Goal: Answer question/provide support

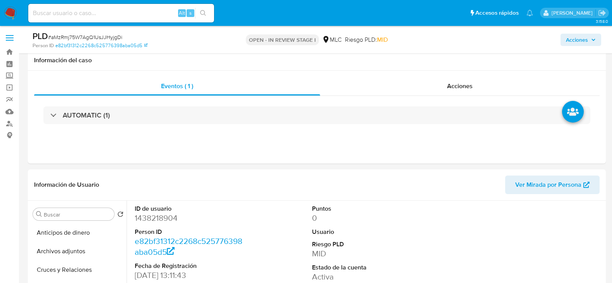
select select "10"
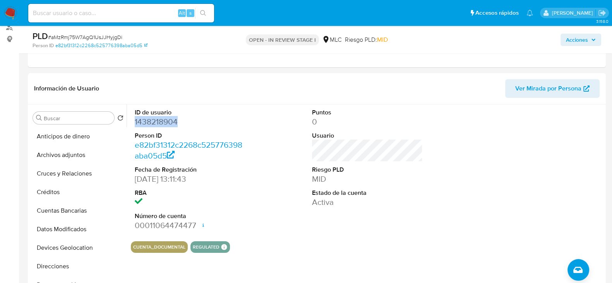
scroll to position [96, 0]
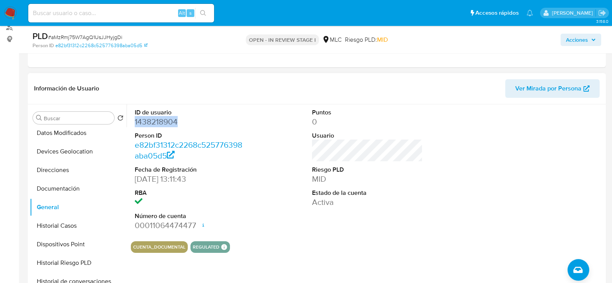
click at [147, 123] on dd "1438218904" at bounding box center [190, 121] width 111 height 11
click at [166, 121] on dd "1438218904" at bounding box center [190, 121] width 111 height 11
click at [103, 38] on span "# aMzRmj75W7AgQ1UsJJHyjgDi" at bounding box center [85, 37] width 74 height 8
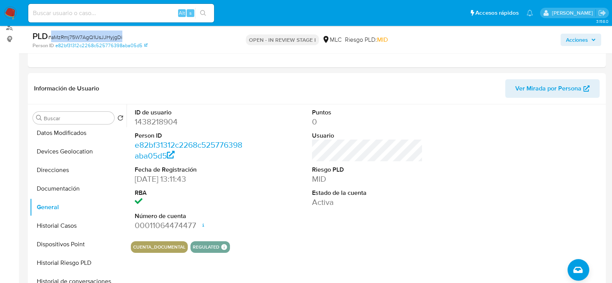
click at [103, 38] on span "# aMzRmj75W7AgQ1UsJJHyjgDi" at bounding box center [85, 37] width 74 height 8
copy span "aMzRmj75W7AgQ1UsJJHyjgDi"
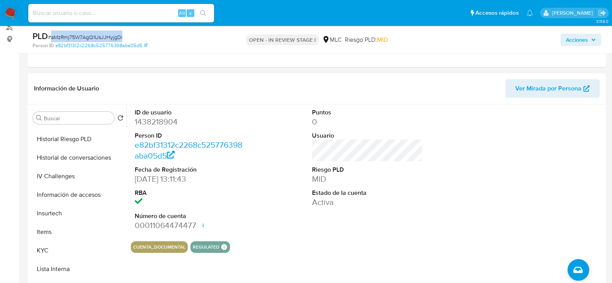
scroll to position [228, 0]
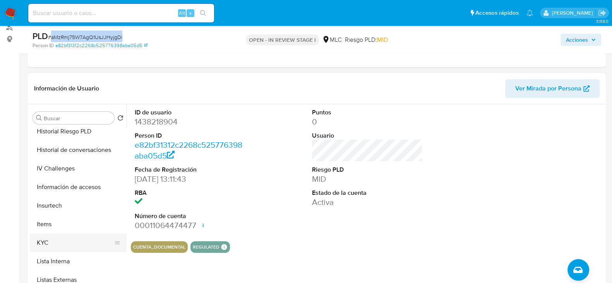
click at [43, 239] on button "KYC" at bounding box center [75, 243] width 91 height 19
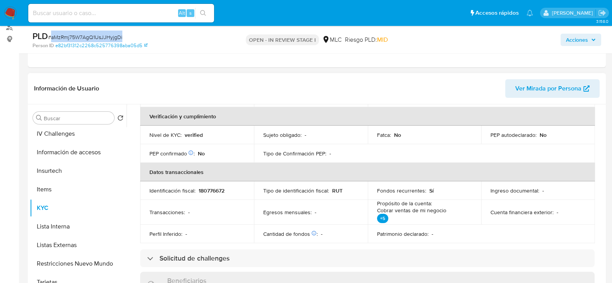
scroll to position [0, 0]
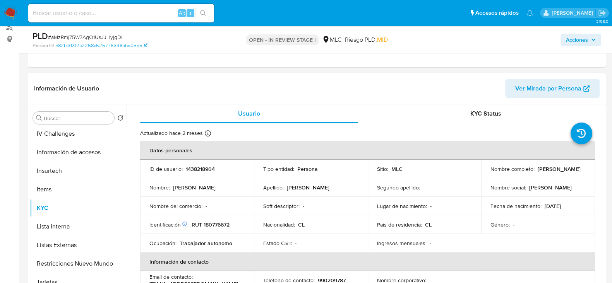
click at [215, 224] on p "RUT 180776672" at bounding box center [211, 224] width 38 height 7
copy p "180776672"
click at [224, 225] on p "RUT 180776672" at bounding box center [211, 224] width 38 height 7
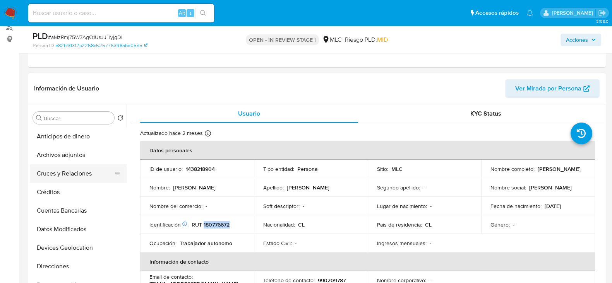
click at [73, 169] on button "Cruces y Relaciones" at bounding box center [75, 173] width 91 height 19
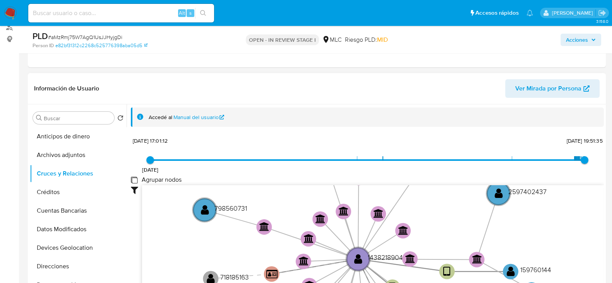
click at [132, 182] on group_nodes "Agrupar nodos" at bounding box center [134, 180] width 6 height 6
checkbox group_nodes "true"
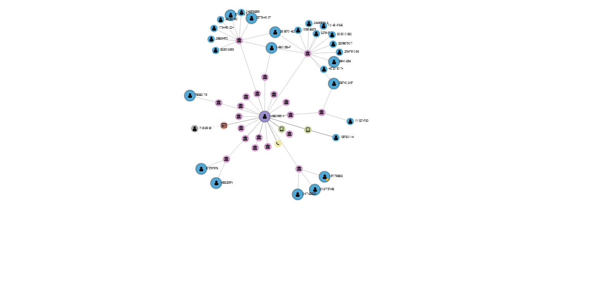
scroll to position [184, 0]
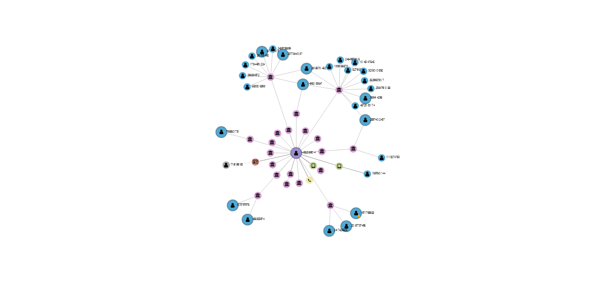
drag, startPoint x: 385, startPoint y: 111, endPoint x: 395, endPoint y: 124, distance: 15.5
click at [395, 124] on icon "device-64c7eb4fc8d02534116ab43e  user-1438218904  1438218904 device-64457f400…" at bounding box center [373, 124] width 462 height 112
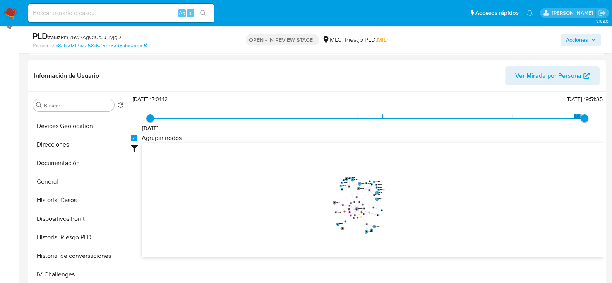
scroll to position [113, 0]
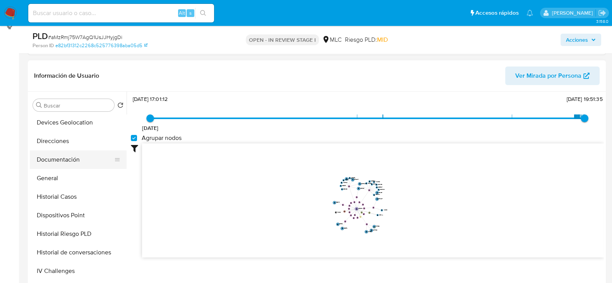
click at [55, 157] on button "Documentación" at bounding box center [75, 160] width 91 height 19
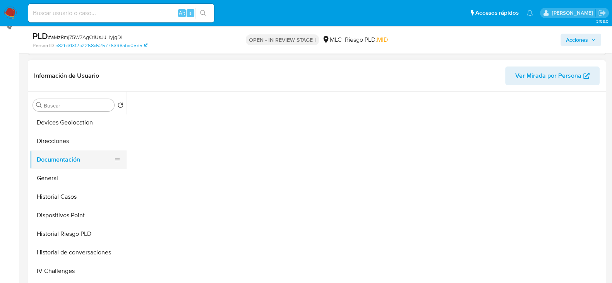
scroll to position [0, 0]
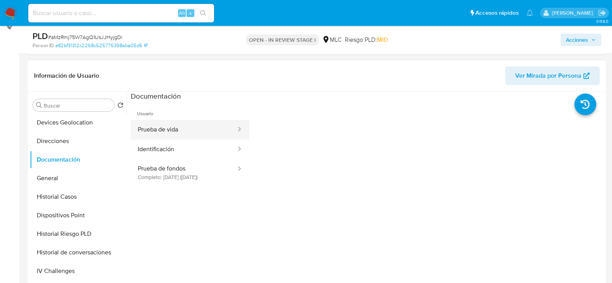
click at [200, 127] on button "Prueba de vida" at bounding box center [184, 130] width 106 height 20
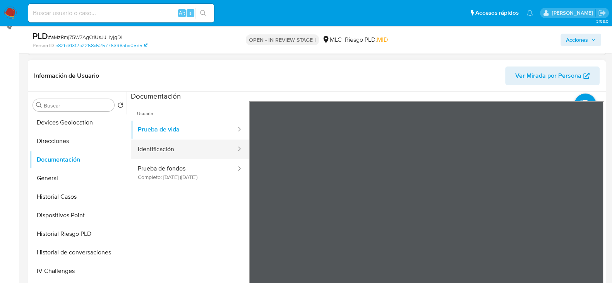
click at [189, 147] on button "Identificación" at bounding box center [184, 150] width 106 height 20
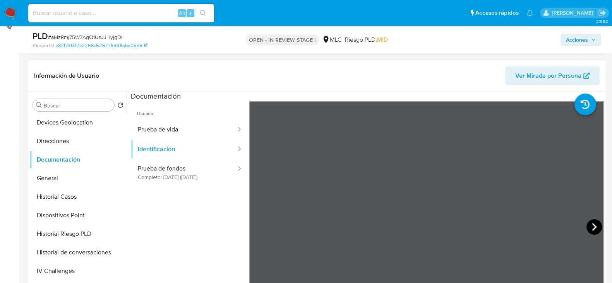
click at [588, 228] on icon at bounding box center [593, 226] width 15 height 15
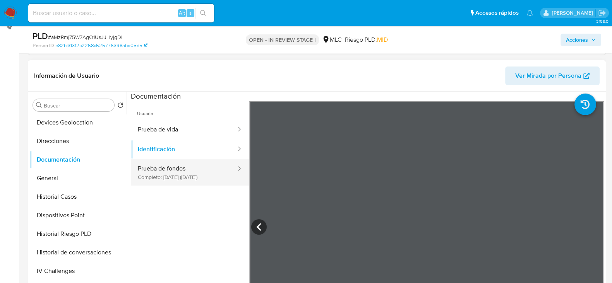
click at [203, 172] on button "Prueba de fondos Completo: 08/07/2025 (hace 2 meses)" at bounding box center [184, 172] width 106 height 26
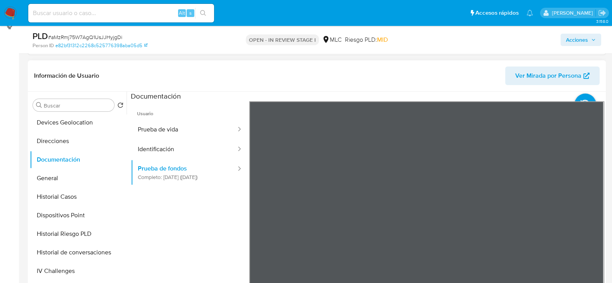
click at [468, 92] on section at bounding box center [367, 220] width 473 height 257
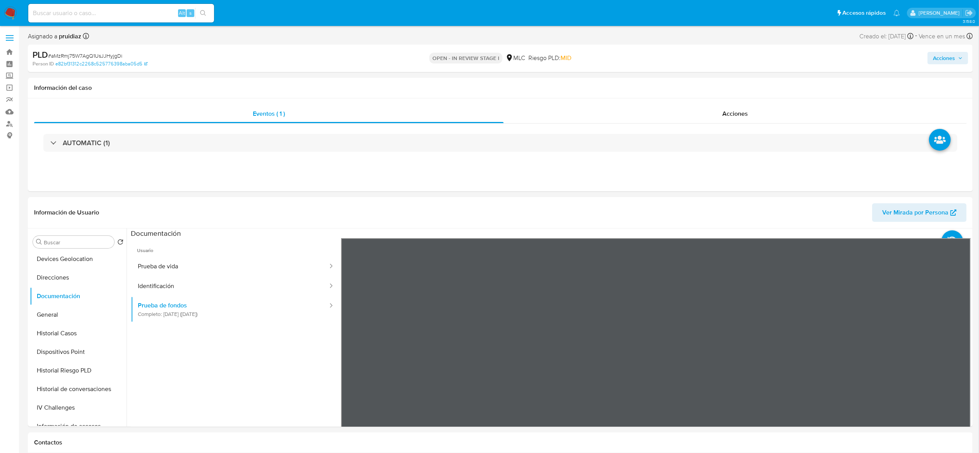
scroll to position [1, 0]
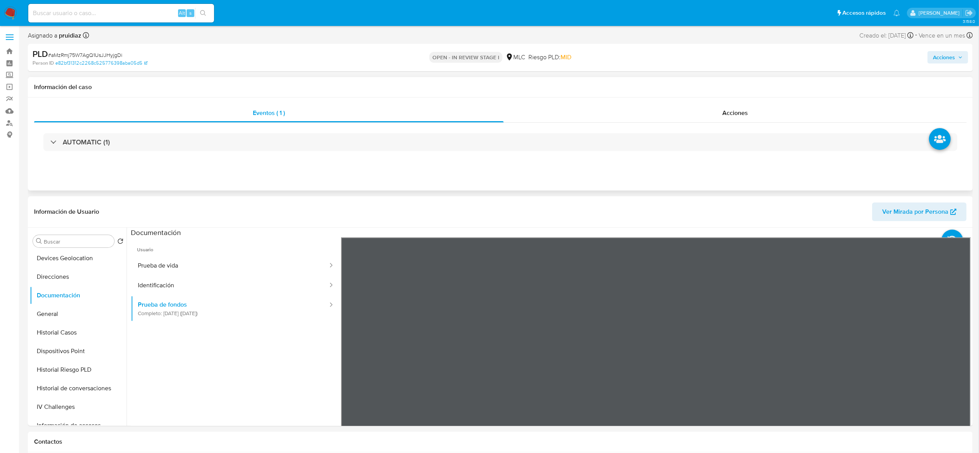
drag, startPoint x: 588, startPoint y: 0, endPoint x: 647, endPoint y: 183, distance: 192.7
click at [611, 183] on div "Eventos ( 1 ) Acciones AUTOMATIC (1)" at bounding box center [500, 144] width 944 height 93
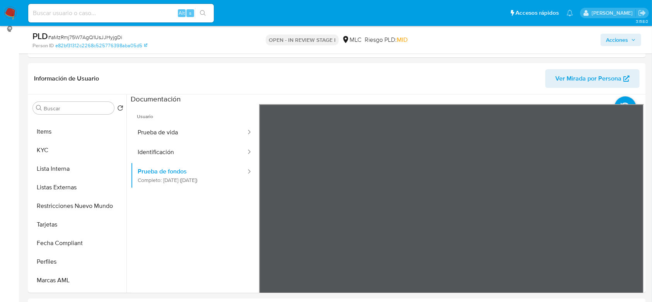
scroll to position [318, 0]
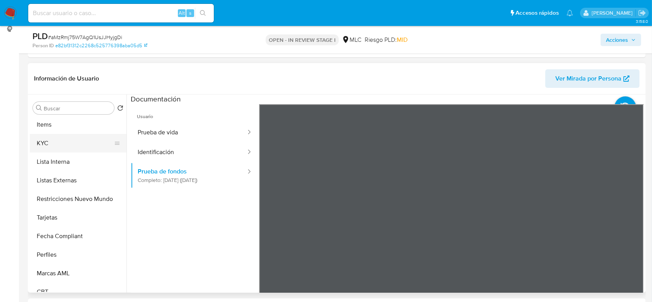
drag, startPoint x: 982, startPoint y: 0, endPoint x: 46, endPoint y: 137, distance: 945.6
click at [46, 137] on button "KYC" at bounding box center [75, 143] width 91 height 19
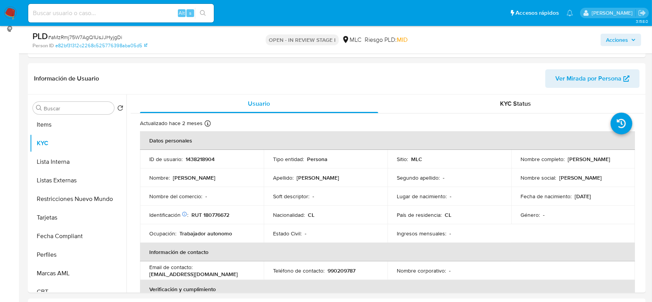
drag, startPoint x: 589, startPoint y: 163, endPoint x: 517, endPoint y: 163, distance: 71.6
click at [517, 163] on td "Nombre completo : Jorge Alexis Contreras Tobar" at bounding box center [573, 159] width 124 height 19
copy p "Jorge Alexis Contreras Tobar"
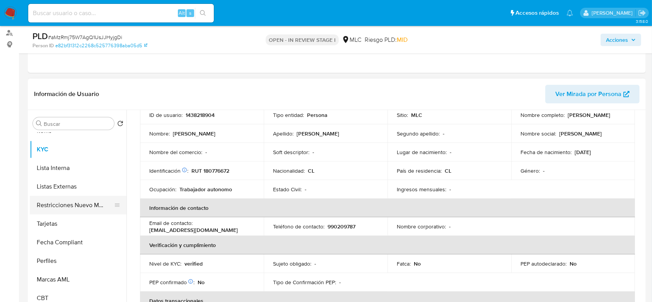
scroll to position [327, 0]
click at [77, 201] on button "Restricciones Nuevo Mundo" at bounding box center [75, 205] width 91 height 19
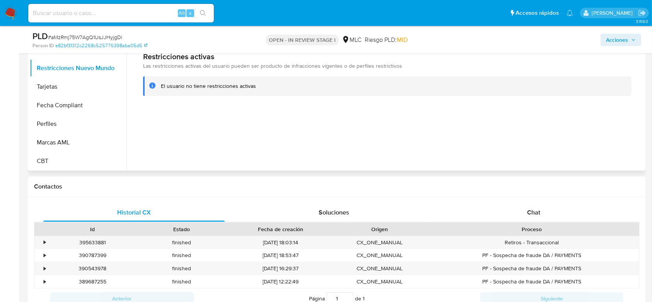
scroll to position [229, 0]
click at [532, 208] on span "Chat" at bounding box center [533, 211] width 13 height 9
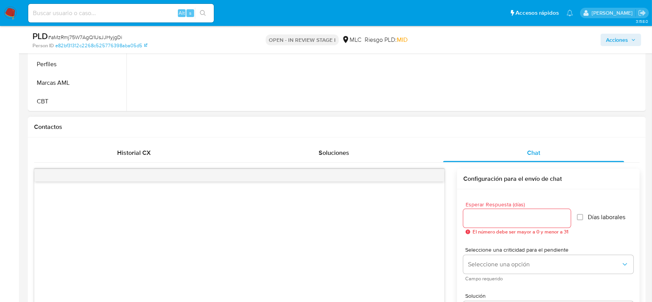
scroll to position [373, 0]
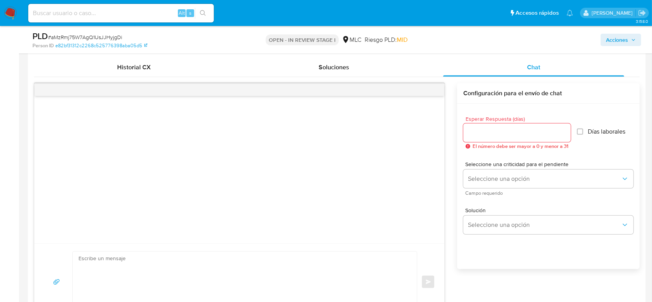
click at [492, 135] on input "Esperar Respuesta (días)" at bounding box center [518, 133] width 108 height 10
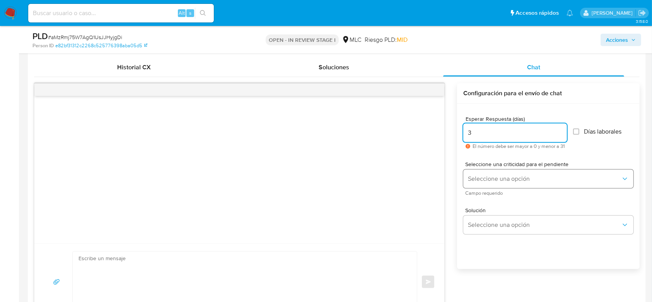
type input "3"
click at [484, 178] on span "Seleccione una opción" at bounding box center [544, 179] width 153 height 8
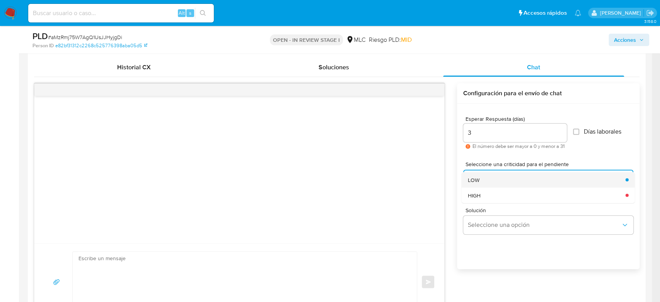
click at [481, 183] on div "LOW" at bounding box center [544, 179] width 153 height 15
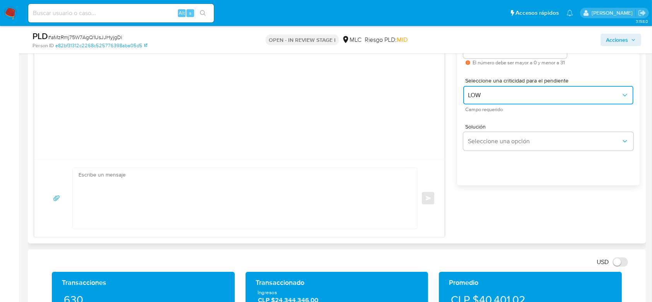
scroll to position [466, 0]
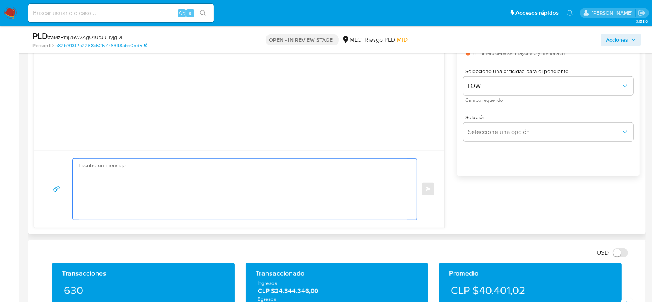
click at [245, 195] on textarea at bounding box center [243, 189] width 329 height 61
paste textarea "Hola XXX, Te contactamos ya que necesitamos verificar algunos datos para poder …"
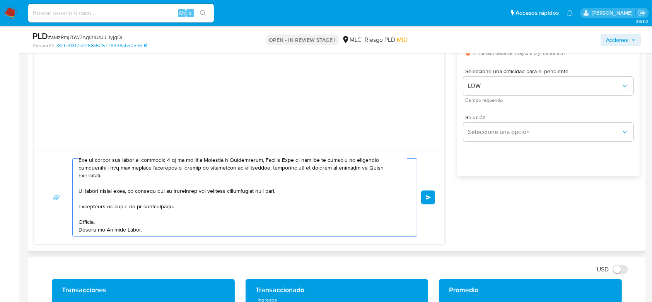
scroll to position [0, 0]
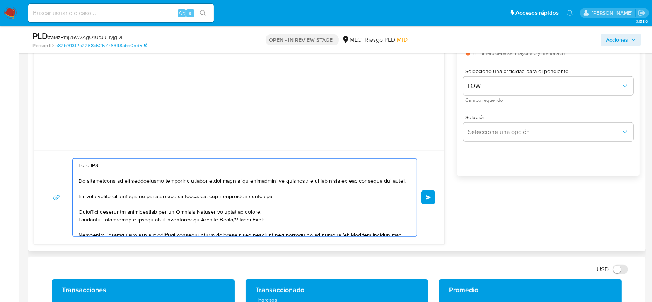
drag, startPoint x: 71, startPoint y: 152, endPoint x: 39, endPoint y: 141, distance: 33.8
click at [39, 141] on div "Enviar" at bounding box center [239, 117] width 411 height 254
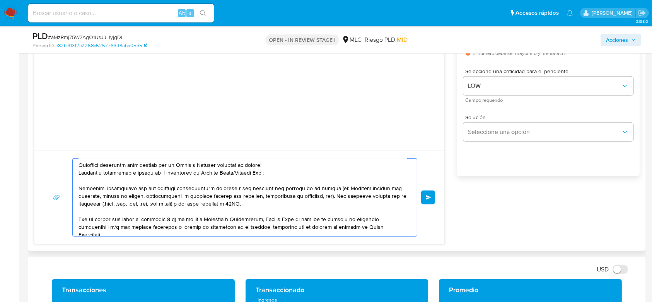
scroll to position [118, 0]
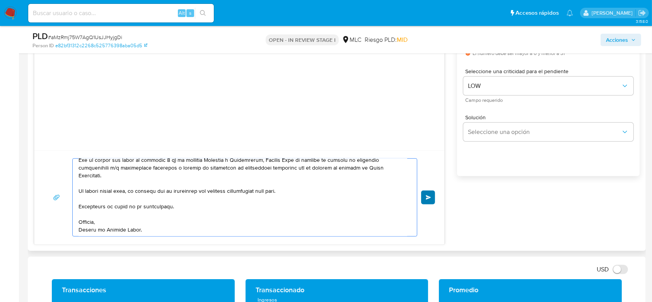
type textarea "Hola. Te contactamos ya que necesitamos verificar algunos datos para poder gara…"
click at [428, 197] on span "Enviar" at bounding box center [428, 197] width 5 height 5
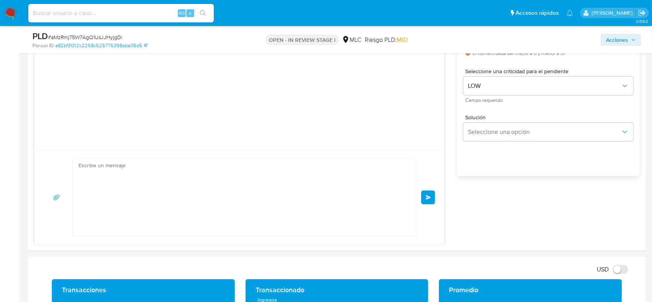
scroll to position [122, 0]
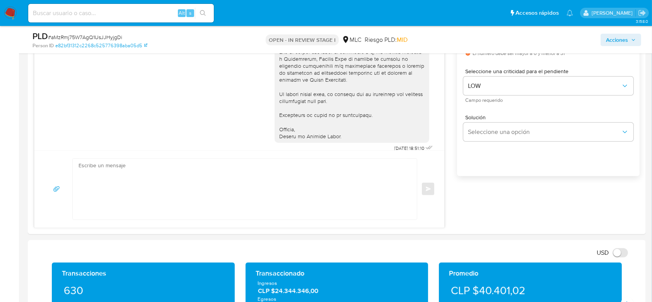
click at [82, 38] on span "# aMzRmj75W7AgQ1UsJJHyjgDi" at bounding box center [85, 37] width 74 height 8
copy span "aMzRmj75W7AgQ1UsJJHyjgDi"
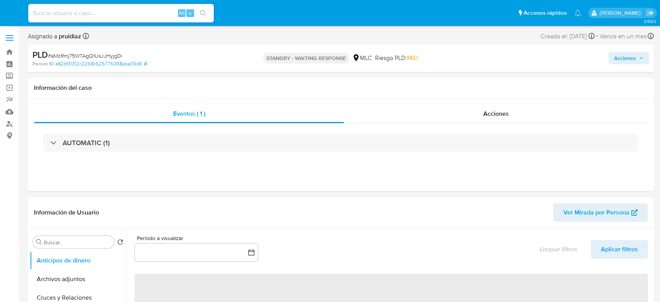
select select "10"
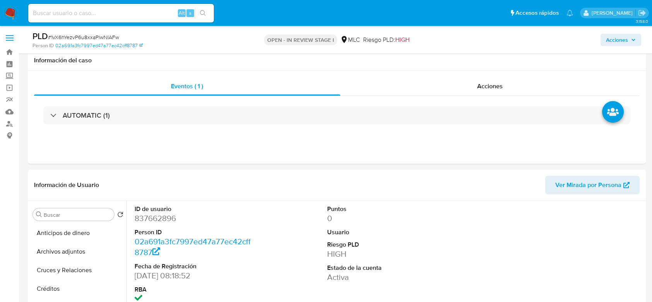
select select "10"
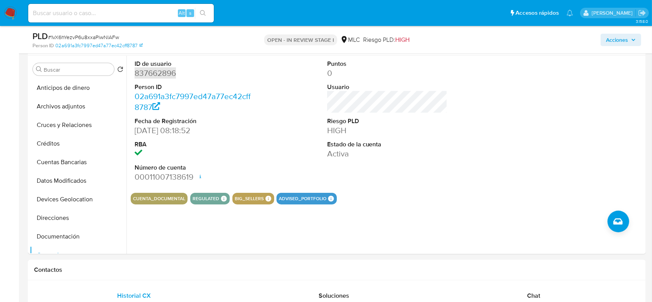
scroll to position [96, 0]
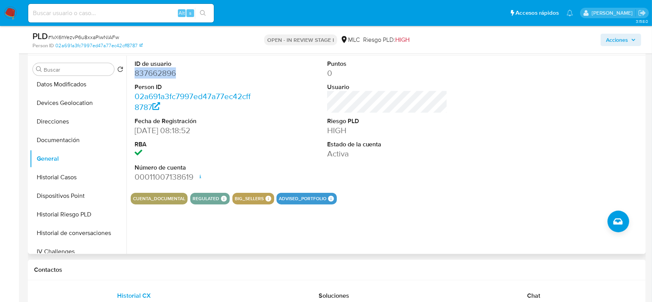
click at [157, 71] on dd "837662896" at bounding box center [195, 73] width 121 height 11
click at [164, 75] on dd "837662896" at bounding box center [195, 73] width 121 height 11
click at [93, 33] on span "# 1vX6hYezvP6u8xxaPiwNlAFw" at bounding box center [83, 37] width 71 height 8
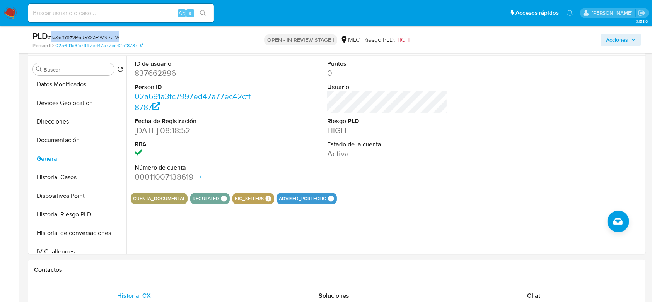
click at [93, 33] on span "# 1vX6hYezvP6u8xxaPiwNlAFw" at bounding box center [83, 37] width 71 height 8
copy span "1vX6hYezvP6u8xxaPiwNlAFw"
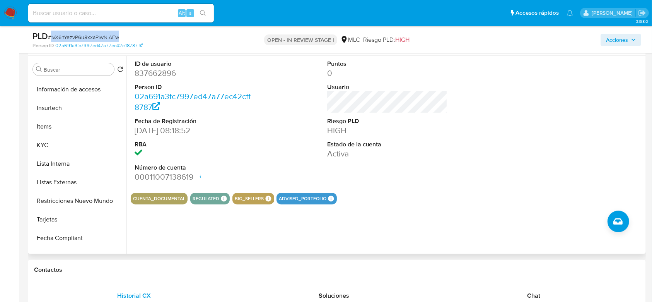
scroll to position [282, 0]
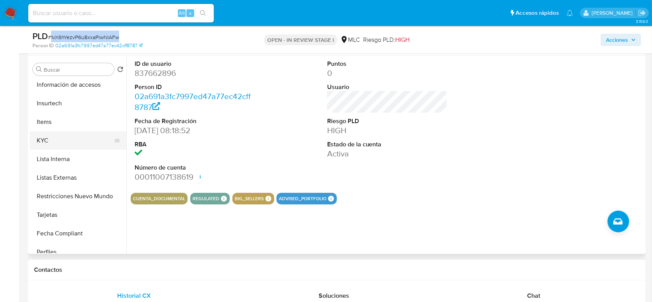
click at [54, 138] on button "KYC" at bounding box center [75, 140] width 91 height 19
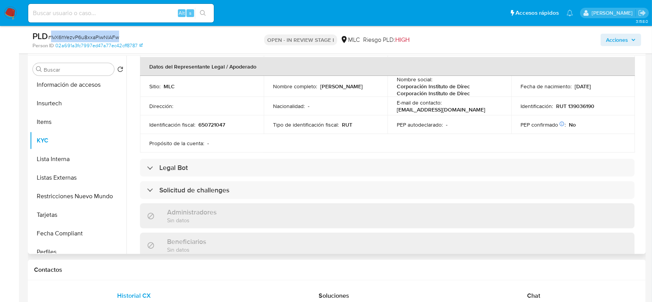
scroll to position [0, 0]
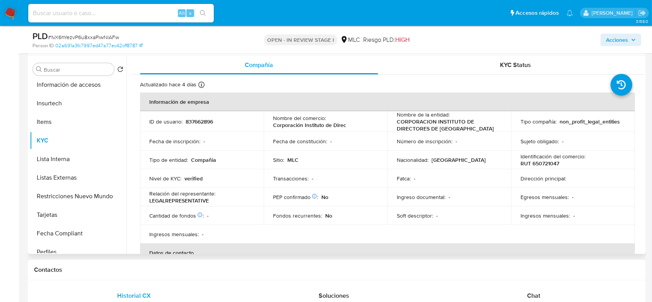
click at [549, 164] on p "RUT 650721047" at bounding box center [540, 163] width 39 height 7
copy p "650721047"
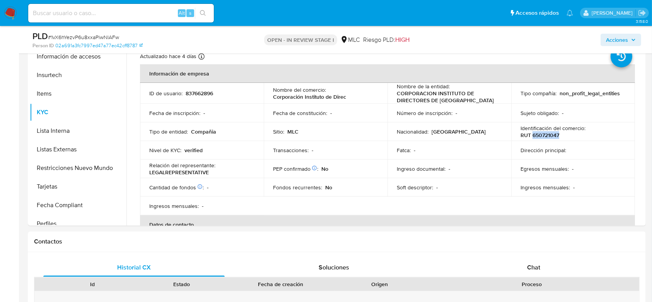
scroll to position [175, 0]
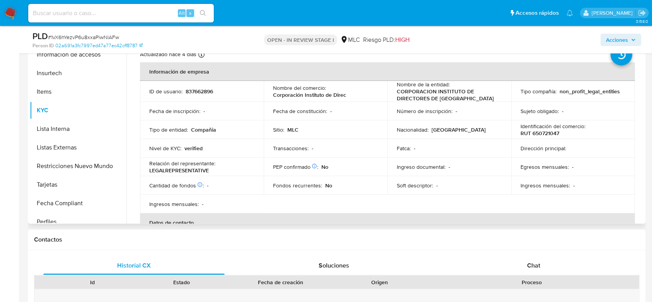
click at [549, 128] on p "Identificación del comercio :" at bounding box center [553, 126] width 65 height 7
click at [546, 132] on p "RUT 650721047" at bounding box center [540, 133] width 39 height 7
copy p "650721047"
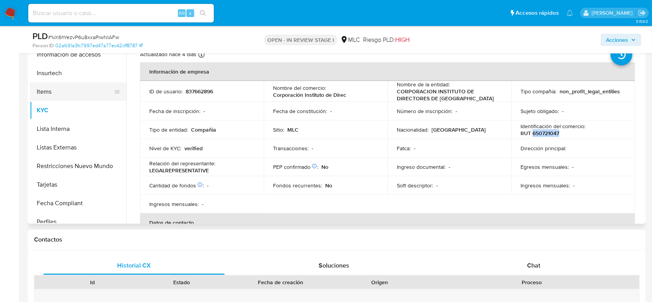
scroll to position [0, 0]
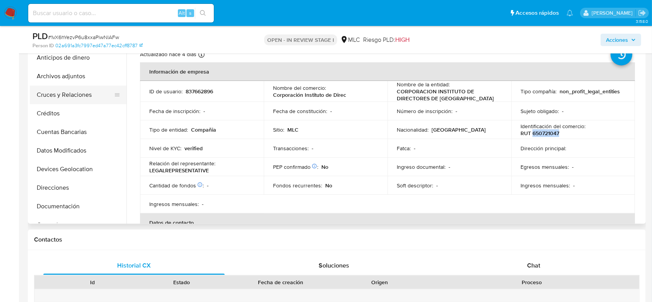
click at [57, 99] on button "Cruces y Relaciones" at bounding box center [75, 95] width 91 height 19
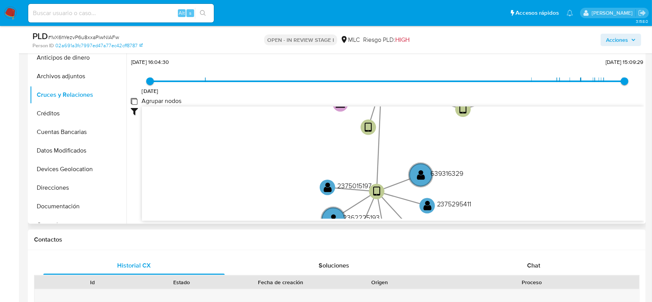
click at [134, 103] on group_nodes "Agrupar nodos" at bounding box center [134, 101] width 6 height 6
checkbox group_nodes "true"
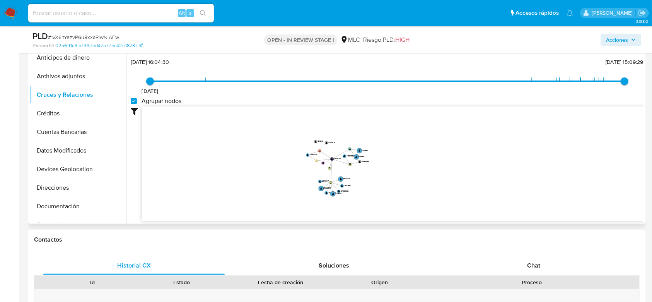
drag, startPoint x: 393, startPoint y: 152, endPoint x: 402, endPoint y: 173, distance: 22.7
click at [402, 173] on icon "device-68475e8c5866567a4d16ccd4  user-837662896  837662896 user-639316329  6…" at bounding box center [393, 162] width 502 height 112
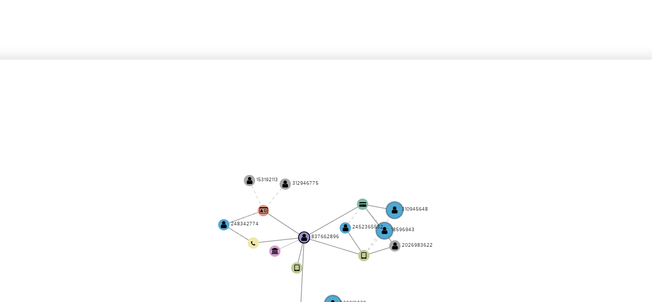
scroll to position [175, 0]
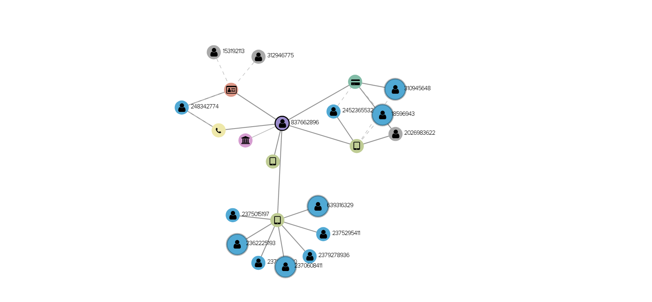
drag, startPoint x: 378, startPoint y: 128, endPoint x: 378, endPoint y: 133, distance: 5.5
click at [378, 133] on icon "device-68475e8c5866567a4d16ccd4  user-837662896  837662896 user-639316329  6…" at bounding box center [393, 134] width 502 height 112
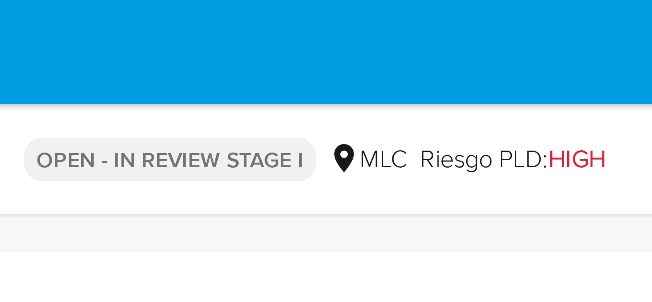
drag, startPoint x: 423, startPoint y: 118, endPoint x: 422, endPoint y: 12, distance: 106.0
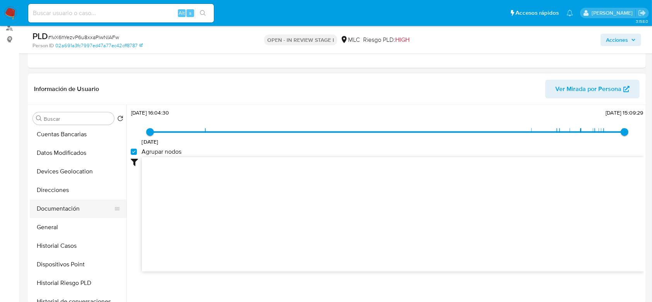
scroll to position [77, 0]
click at [55, 203] on button "Documentación" at bounding box center [75, 208] width 91 height 19
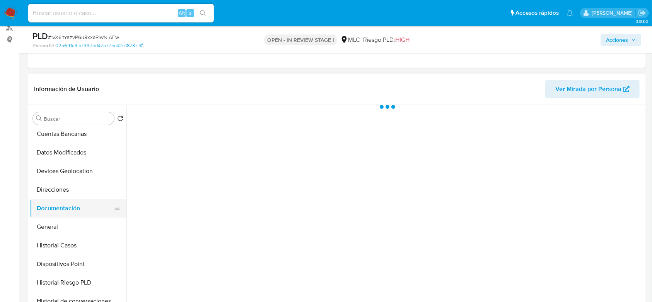
scroll to position [0, 0]
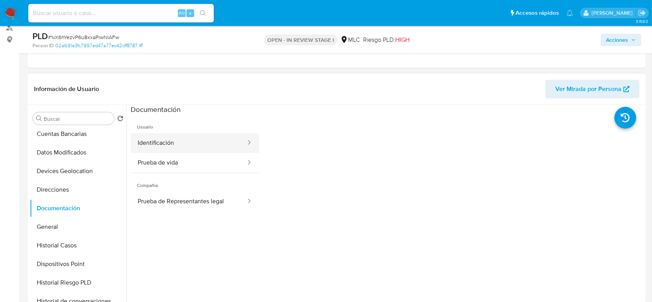
click at [175, 144] on button "Identificación" at bounding box center [189, 143] width 116 height 20
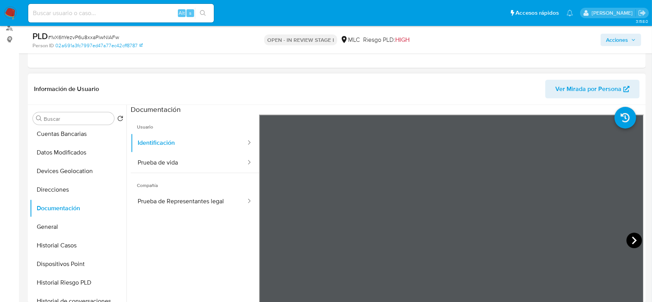
click at [632, 246] on icon at bounding box center [634, 240] width 15 height 15
click at [263, 234] on icon at bounding box center [268, 240] width 15 height 15
click at [198, 206] on button "Prueba de Representantes legal" at bounding box center [189, 202] width 116 height 20
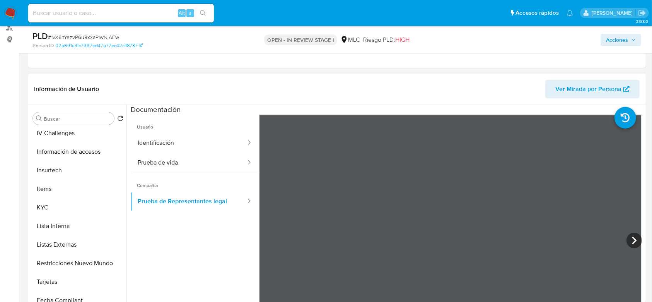
scroll to position [282, 0]
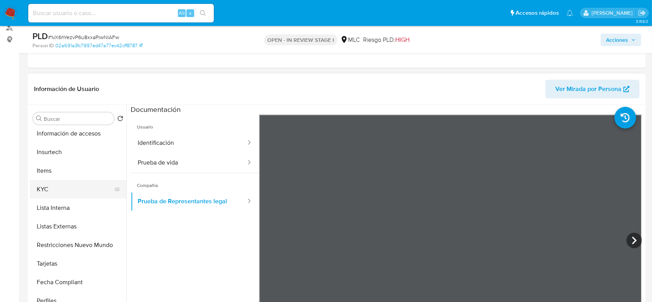
click at [46, 192] on button "KYC" at bounding box center [75, 189] width 91 height 19
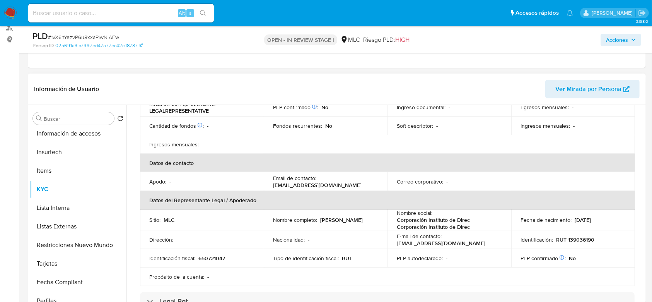
scroll to position [157, 0]
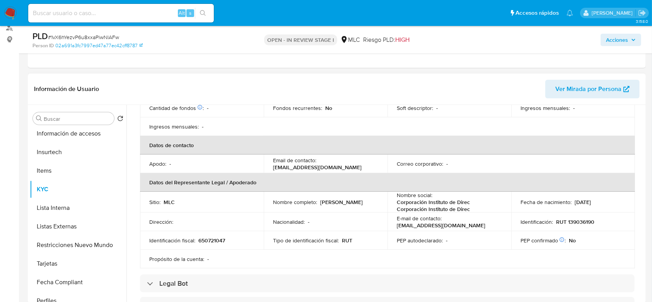
drag, startPoint x: 351, startPoint y: 206, endPoint x: 269, endPoint y: 207, distance: 82.0
click at [269, 207] on td "Nombre completo : Fadua Denisse Gajardo Pineda" at bounding box center [326, 202] width 124 height 21
copy p "Fadua Denisse Gajardo Pineda"
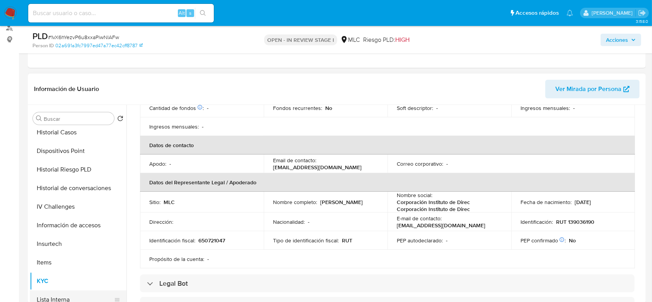
scroll to position [102, 0]
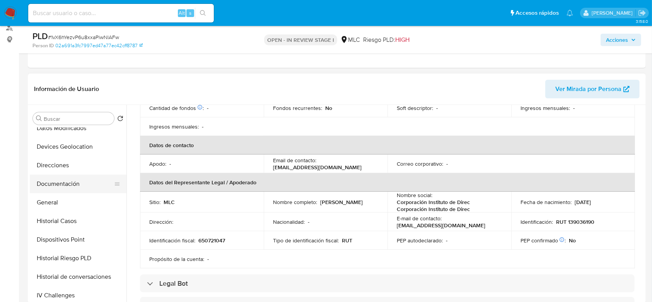
click at [74, 180] on button "Documentación" at bounding box center [75, 183] width 91 height 19
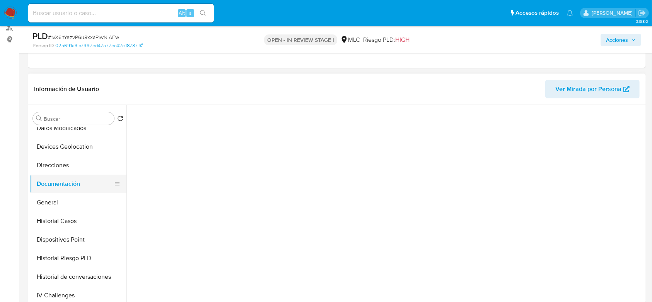
scroll to position [0, 0]
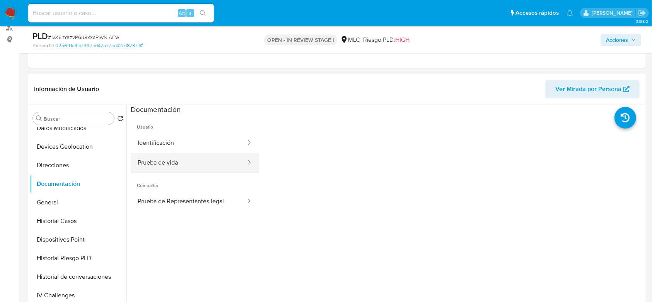
click at [194, 163] on button "Prueba de vida" at bounding box center [189, 163] width 116 height 20
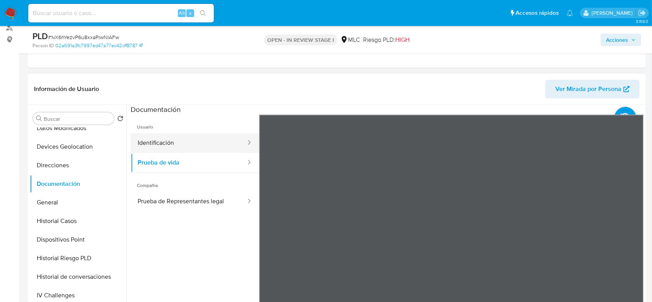
click at [193, 146] on button "Identificación" at bounding box center [189, 143] width 116 height 20
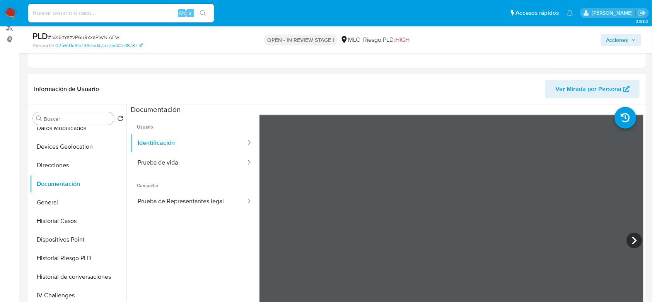
click at [170, 175] on span "Compañía" at bounding box center [195, 182] width 128 height 19
click at [174, 162] on button "Prueba de vida" at bounding box center [189, 163] width 116 height 20
drag, startPoint x: 466, startPoint y: 112, endPoint x: 476, endPoint y: 71, distance: 42.1
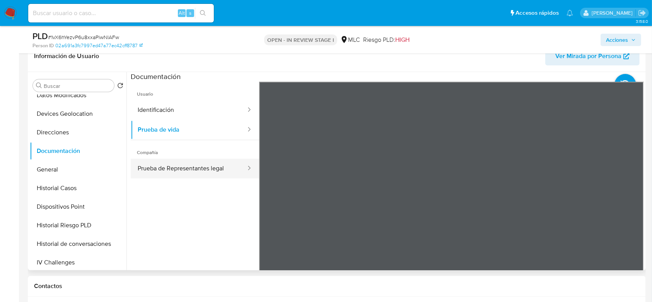
click at [199, 161] on button "Prueba de Representantes legal" at bounding box center [189, 169] width 116 height 20
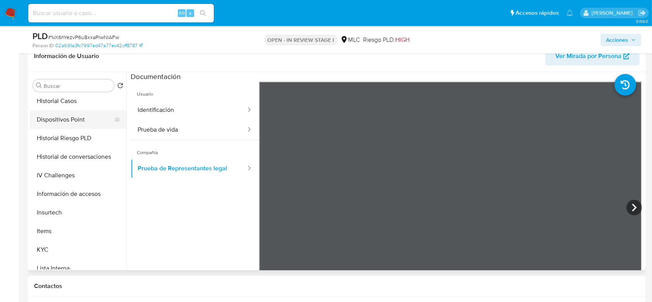
scroll to position [223, 0]
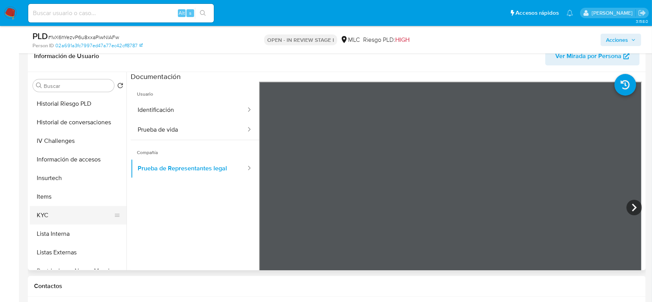
click at [40, 215] on button "KYC" at bounding box center [75, 215] width 91 height 19
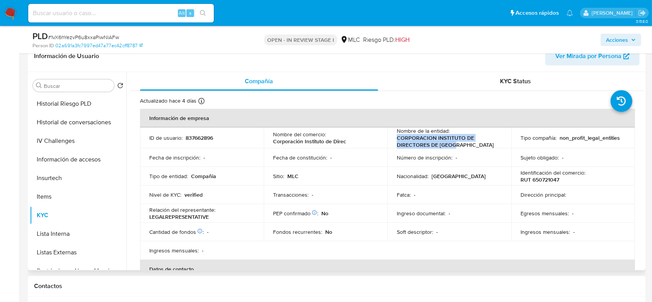
drag, startPoint x: 394, startPoint y: 137, endPoint x: 461, endPoint y: 145, distance: 67.9
click at [461, 145] on td "Nombre de la entidad : CORPORACION INSTITUTO DE DIRECTORES DE CHILE" at bounding box center [450, 137] width 124 height 21
copy p "CORPORACION INSTITUTO DE DIRECTORES DE [GEOGRAPHIC_DATA]"
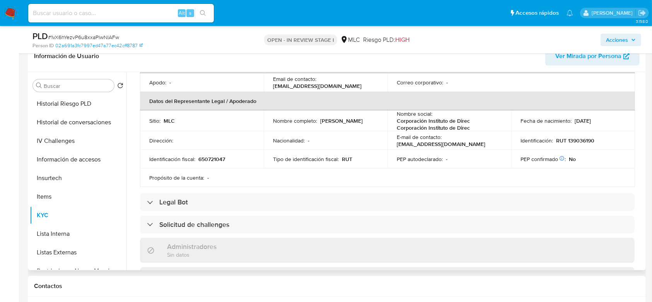
scroll to position [0, 0]
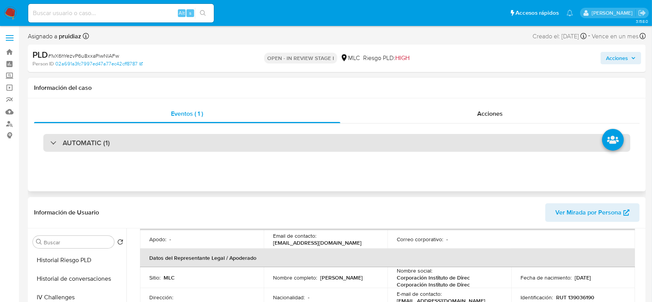
click at [86, 139] on h3 "AUTOMATIC (1)" at bounding box center [86, 143] width 47 height 9
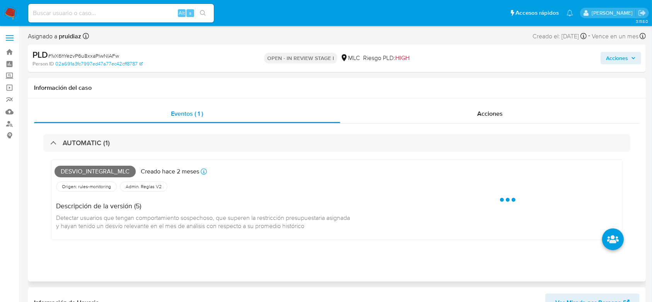
click at [86, 169] on span "Desvio_integral_mlc" at bounding box center [95, 172] width 81 height 12
copy span "Desvio_integral_mlc"
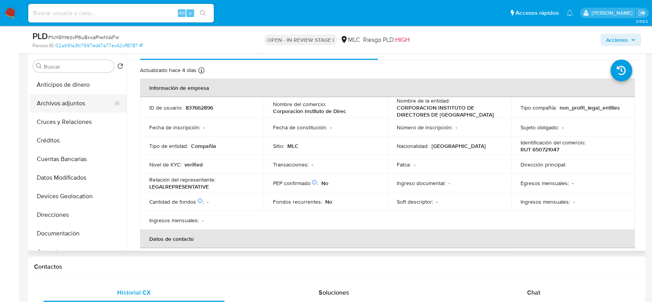
click at [75, 107] on button "Archivos adjuntos" at bounding box center [75, 103] width 91 height 19
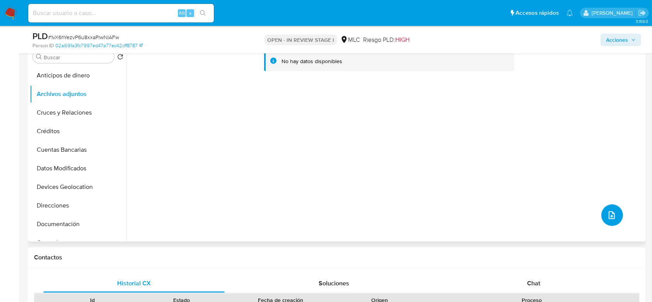
click at [604, 212] on button "upload-file" at bounding box center [613, 215] width 22 height 22
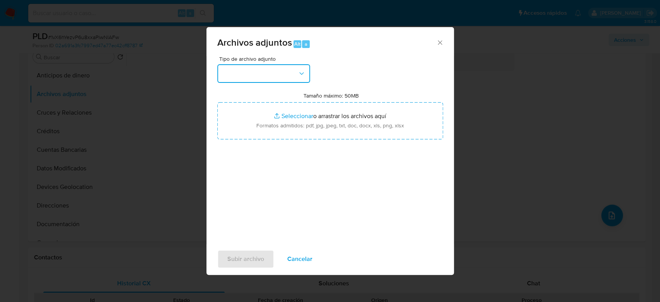
click at [303, 72] on icon "button" at bounding box center [302, 74] width 8 height 8
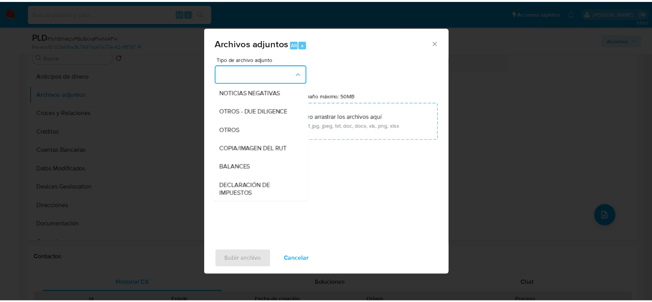
scroll to position [94, 0]
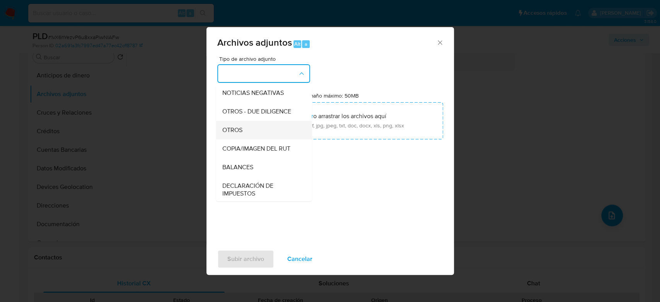
click at [239, 134] on span "OTROS" at bounding box center [232, 130] width 20 height 8
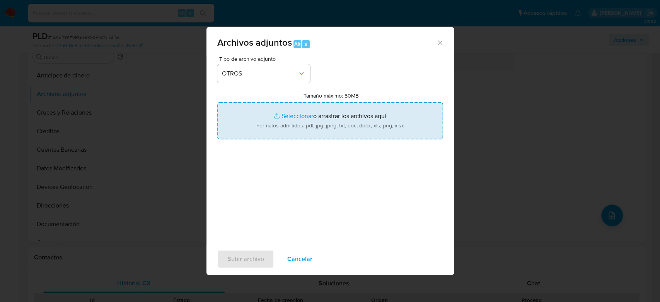
click at [309, 123] on input "Tamaño máximo: 50MB Seleccionar archivos" at bounding box center [330, 120] width 226 height 37
type input "C:\fakepath\837662896 - 12_09_2025.xlsx"
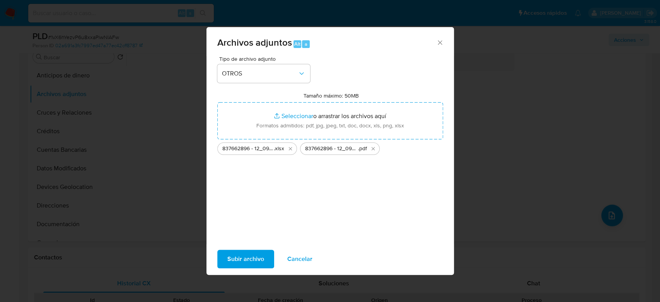
click at [230, 258] on span "Subir archivo" at bounding box center [246, 258] width 37 height 17
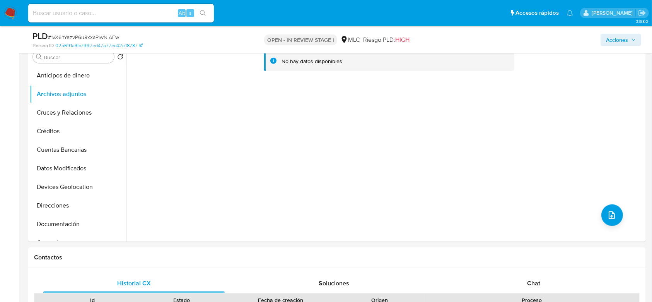
click at [629, 40] on span "Acciones" at bounding box center [621, 39] width 30 height 11
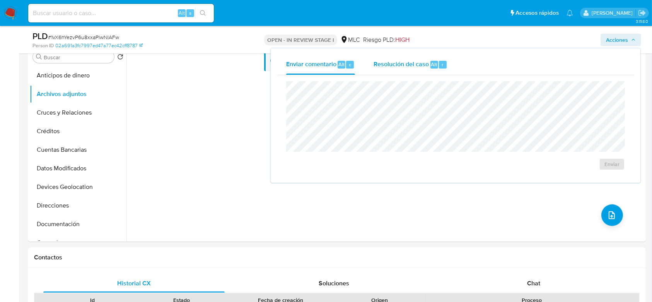
click at [427, 68] on span "Resolución del caso" at bounding box center [401, 64] width 55 height 9
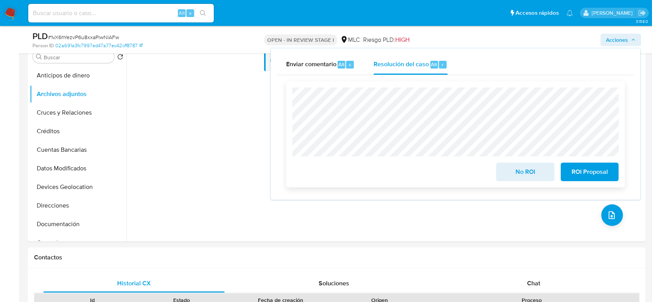
click at [523, 168] on span "No ROI" at bounding box center [525, 171] width 38 height 17
click at [523, 168] on div "No ROI" at bounding box center [525, 171] width 64 height 22
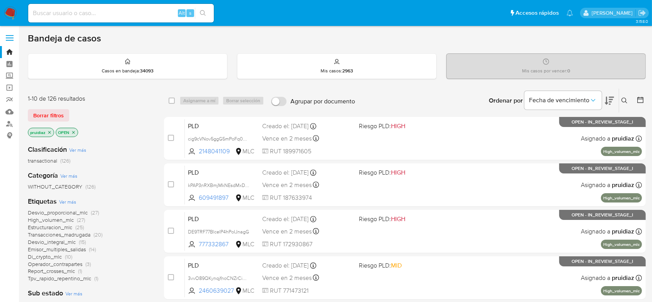
click at [0, 14] on nav "Pausado Ver notificaciones Alt s Accesos rápidos Presiona las siguientes teclas…" at bounding box center [326, 13] width 652 height 26
click at [10, 13] on img at bounding box center [10, 13] width 13 height 13
click at [606, 96] on icon at bounding box center [609, 100] width 9 height 9
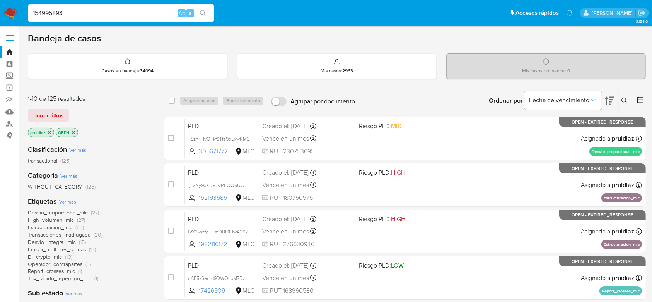
type input "154995893"
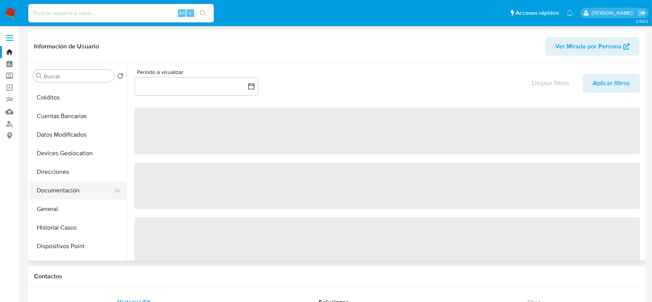
scroll to position [53, 0]
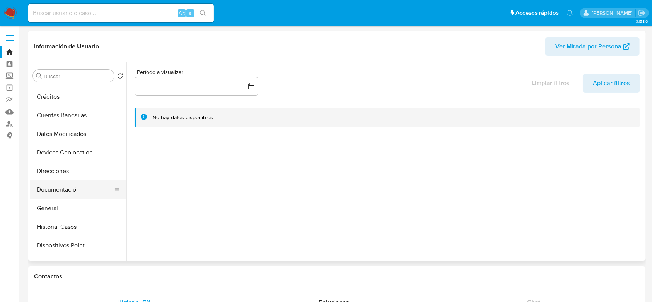
click at [48, 188] on button "Documentación" at bounding box center [75, 189] width 91 height 19
select select "10"
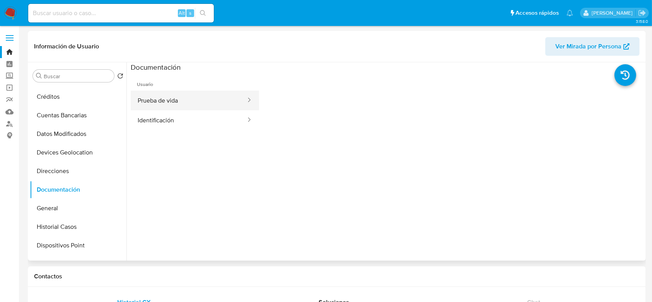
click at [156, 106] on button "Prueba de vida" at bounding box center [189, 101] width 116 height 20
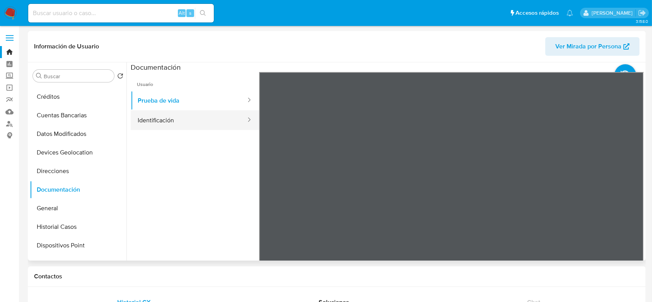
click at [199, 116] on button "Identificación" at bounding box center [189, 120] width 116 height 20
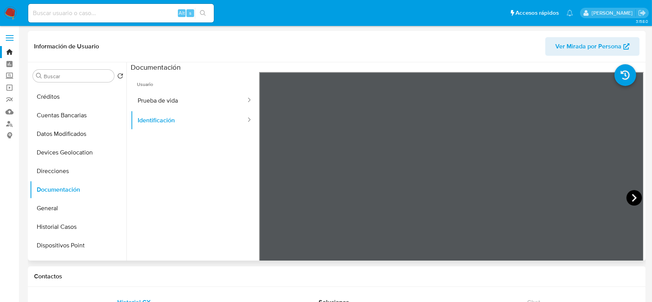
click at [628, 197] on icon at bounding box center [634, 197] width 15 height 15
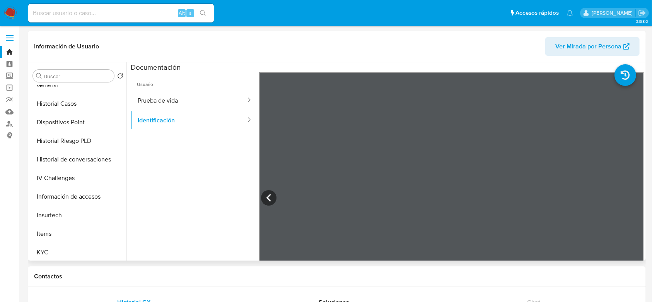
scroll to position [180, 0]
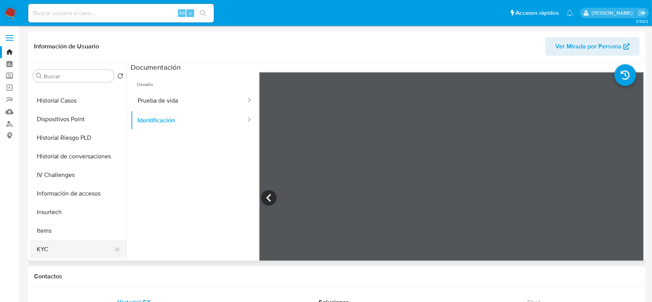
click at [43, 248] on button "KYC" at bounding box center [75, 249] width 91 height 19
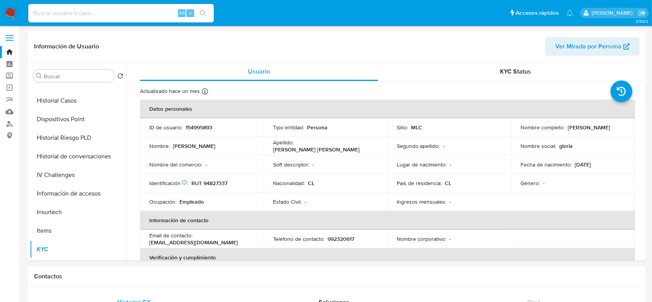
drag, startPoint x: 598, startPoint y: 132, endPoint x: 513, endPoint y: 131, distance: 84.7
click at [513, 131] on td "Nombre completo : Gloria Silvia Rishmague Buzzo" at bounding box center [573, 127] width 124 height 19
copy p "Gloria Silvia Rishmague Buzzo"
click at [1, 12] on nav "Pausado Ver notificaciones Alt s Accesos rápidos Presiona las siguientes teclas…" at bounding box center [326, 13] width 652 height 26
click at [12, 12] on img at bounding box center [10, 13] width 13 height 13
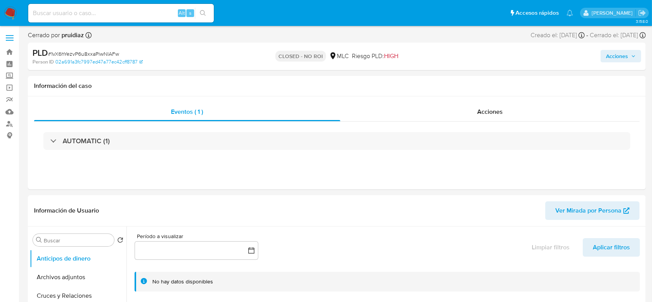
select select "10"
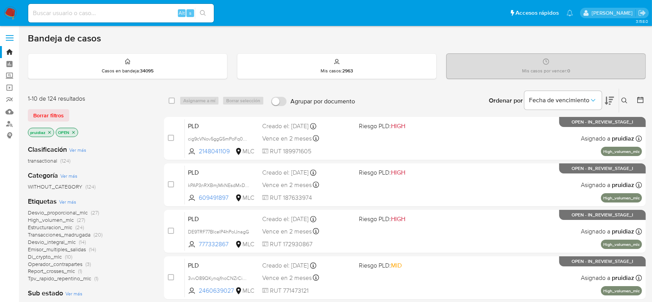
click at [614, 101] on icon at bounding box center [609, 100] width 9 height 9
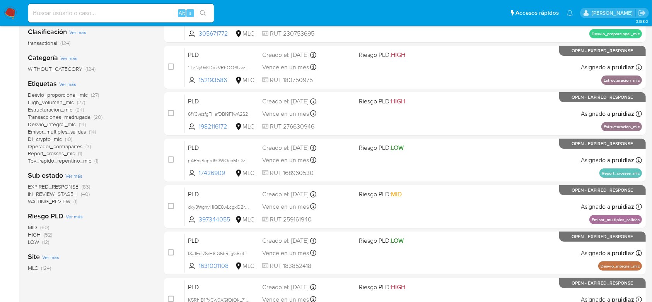
scroll to position [141, 0]
